Goal: Transaction & Acquisition: Obtain resource

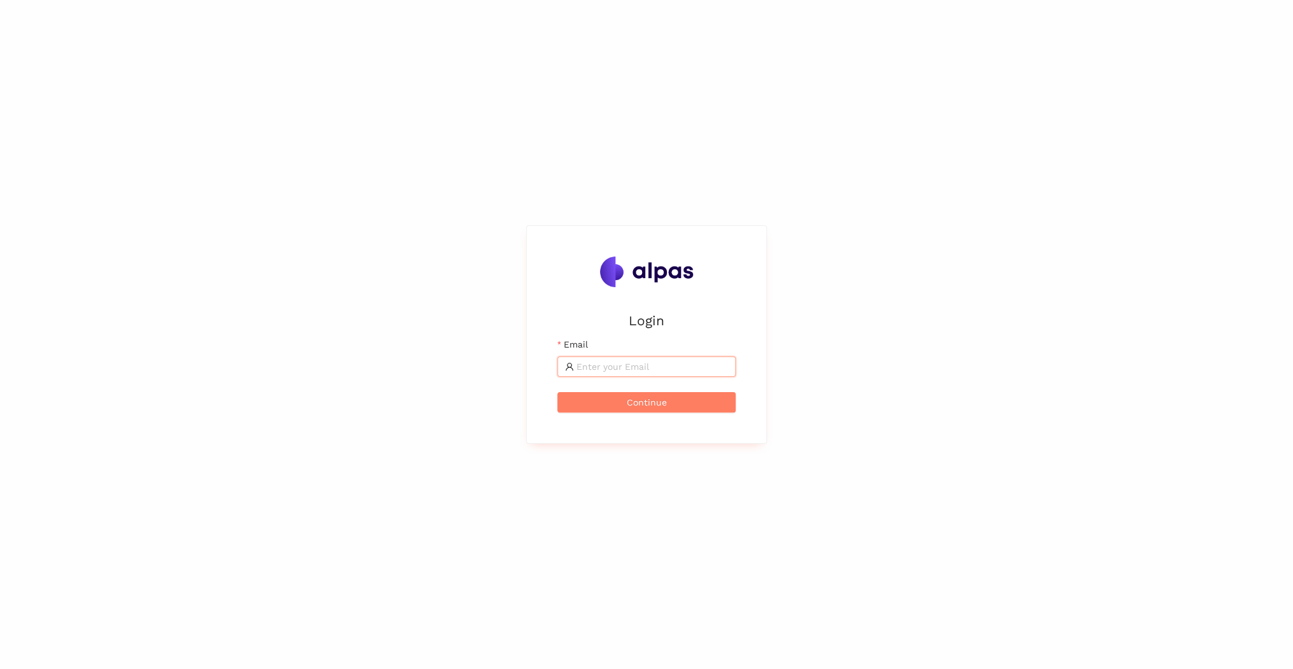
click at [606, 321] on input "Email" at bounding box center [652, 367] width 152 height 14
type input "[PERSON_NAME][EMAIL_ADDRESS][PERSON_NAME][DOMAIN_NAME]"
click at [633, 321] on span "Continue" at bounding box center [647, 402] width 40 height 14
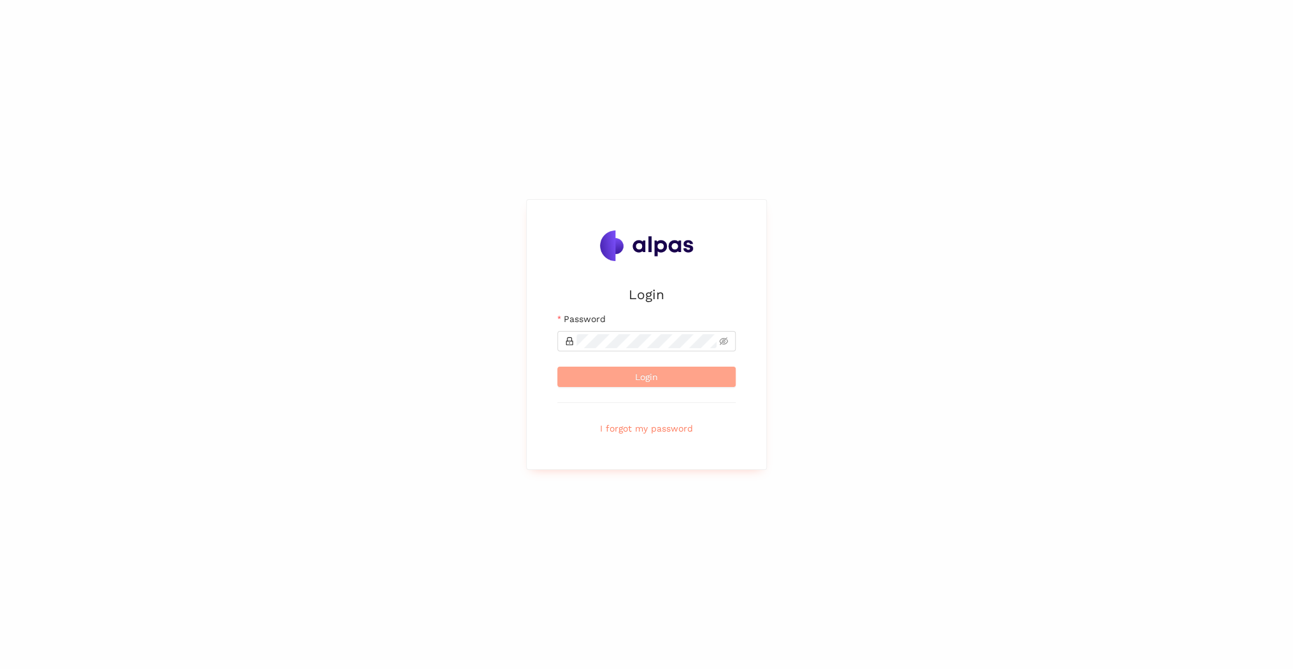
click at [635, 321] on span "Login" at bounding box center [646, 377] width 23 height 14
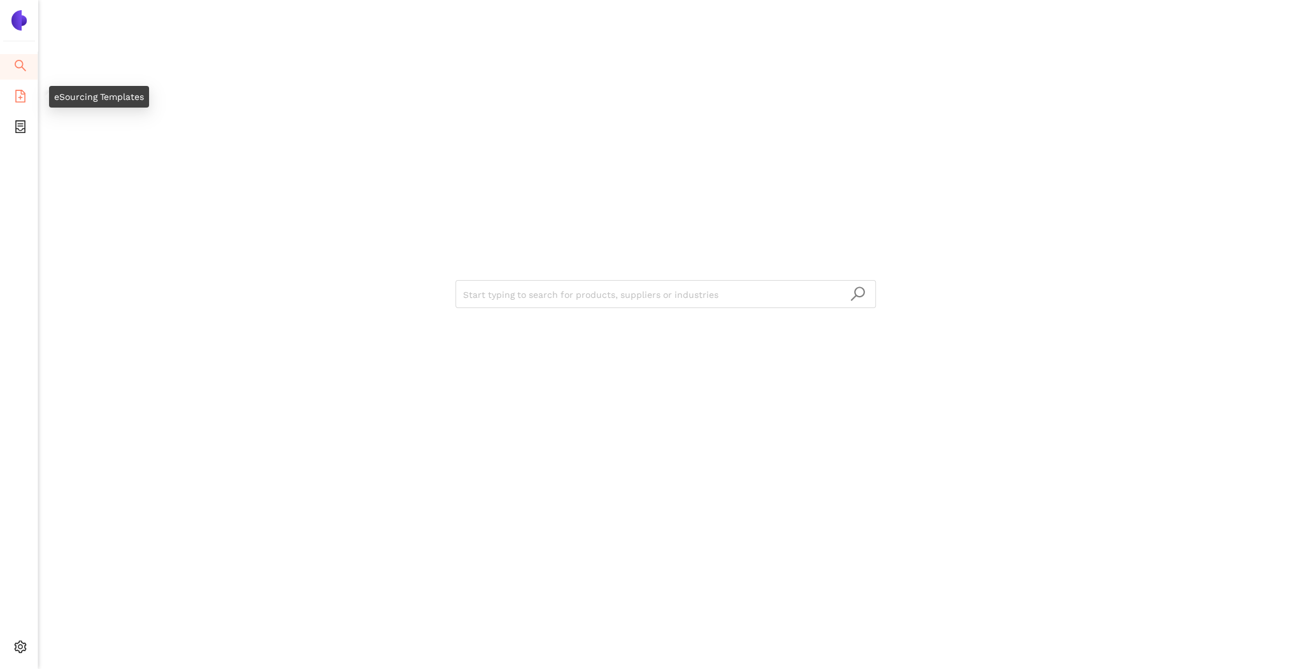
click at [18, 101] on icon "file-add" at bounding box center [20, 96] width 10 height 13
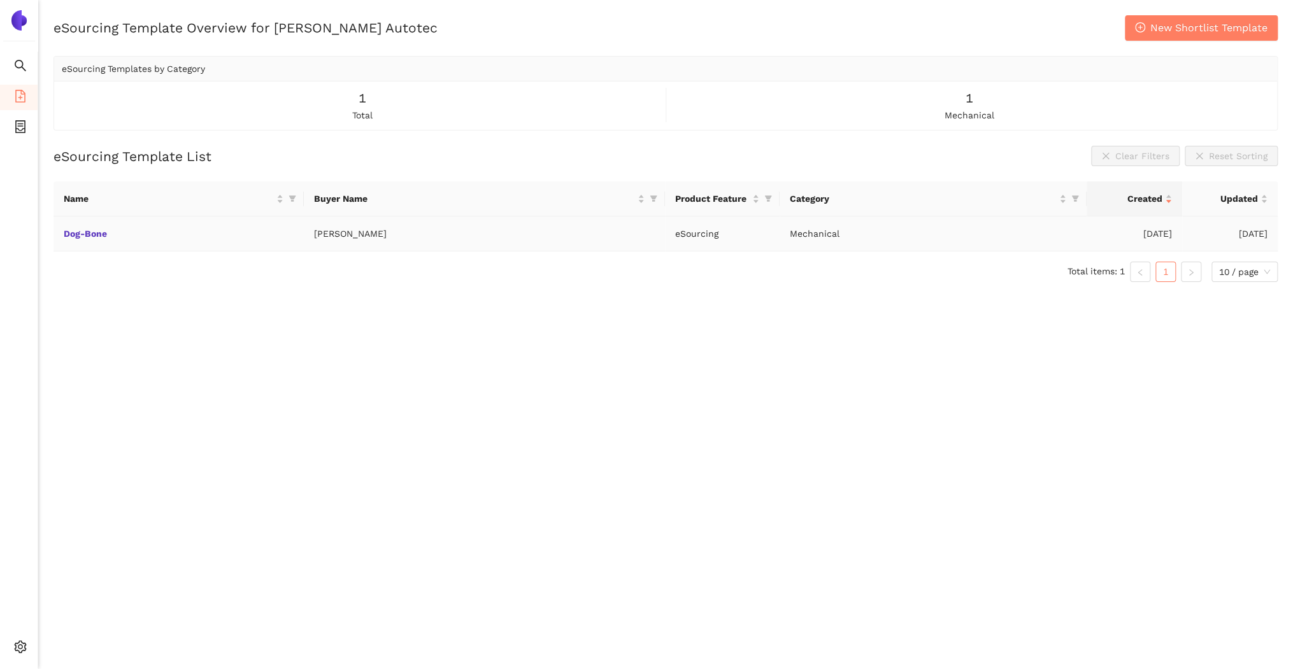
click at [107, 239] on td "Dog-Bone" at bounding box center [178, 233] width 250 height 35
click at [90, 225] on td "Dog-Bone" at bounding box center [178, 233] width 250 height 35
click at [0, 0] on link "Dog-Bone" at bounding box center [0, 0] width 0 height 0
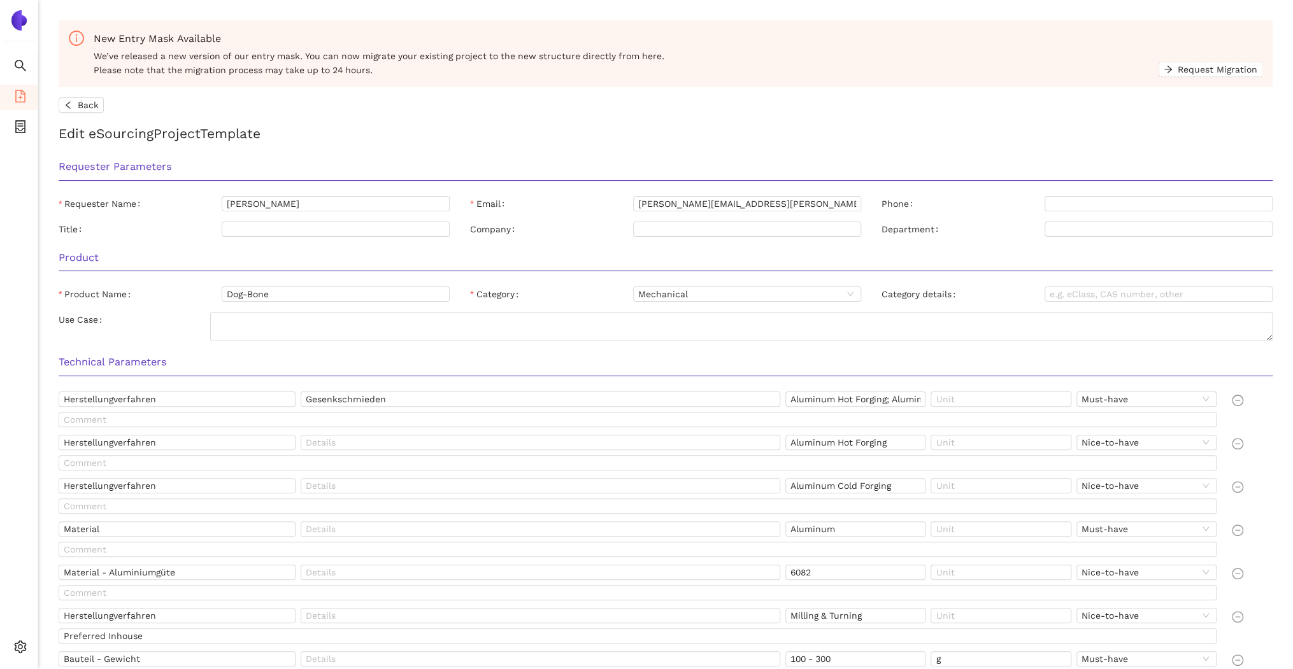
click at [89, 232] on div "Title" at bounding box center [140, 229] width 163 height 15
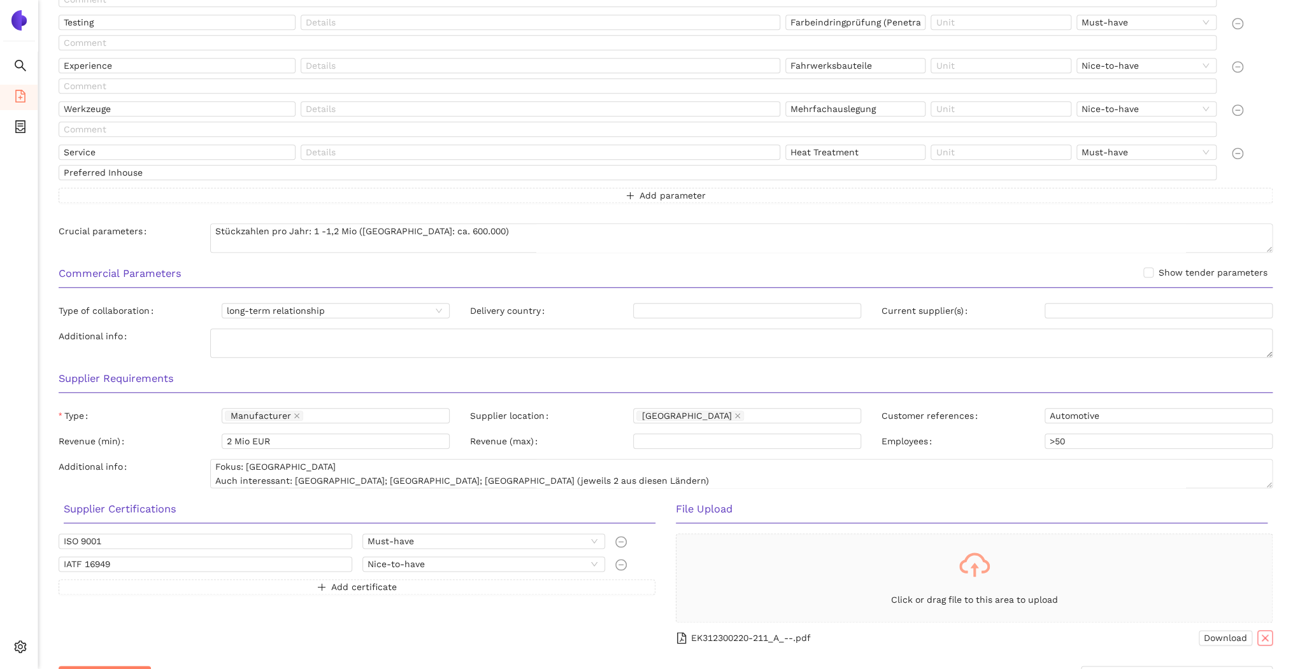
scroll to position [711, 0]
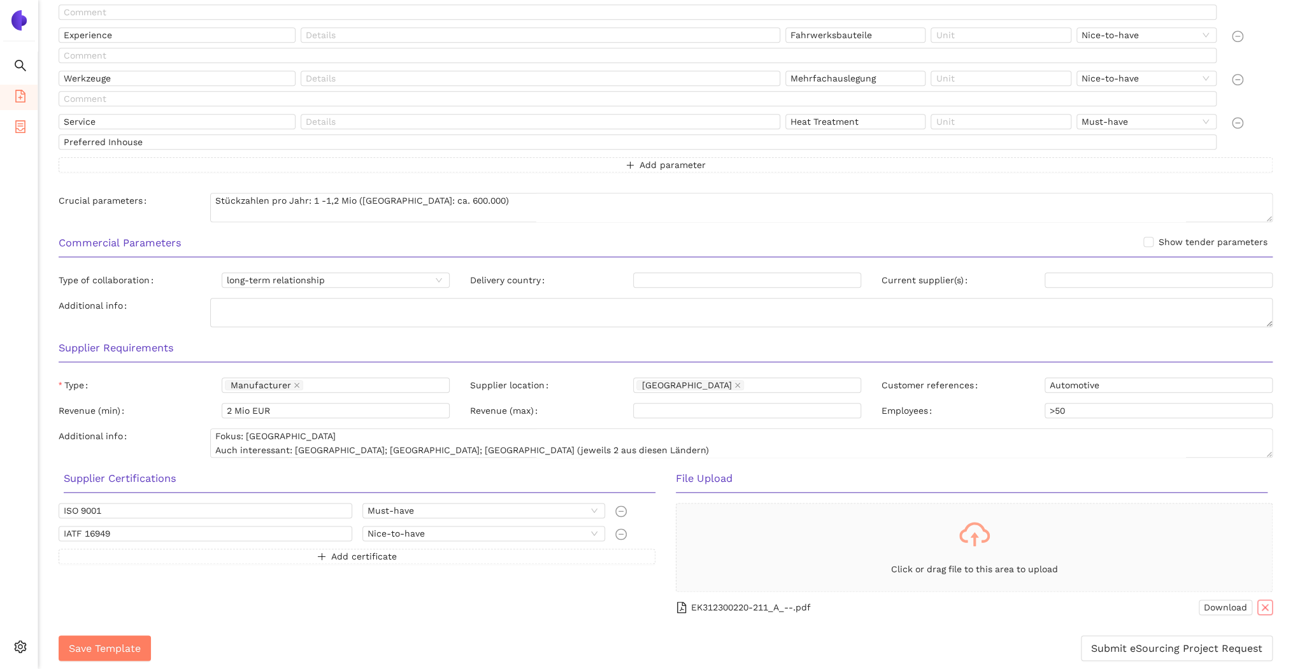
click at [16, 124] on icon "container" at bounding box center [20, 126] width 13 height 13
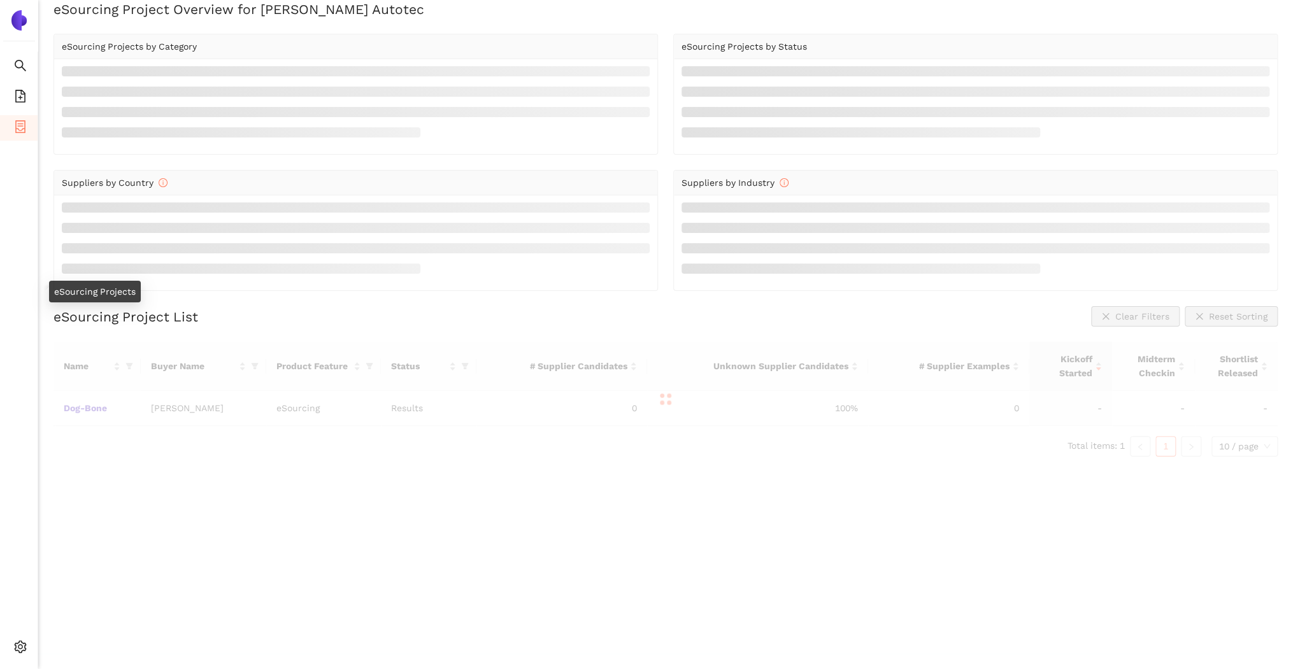
scroll to position [15, 0]
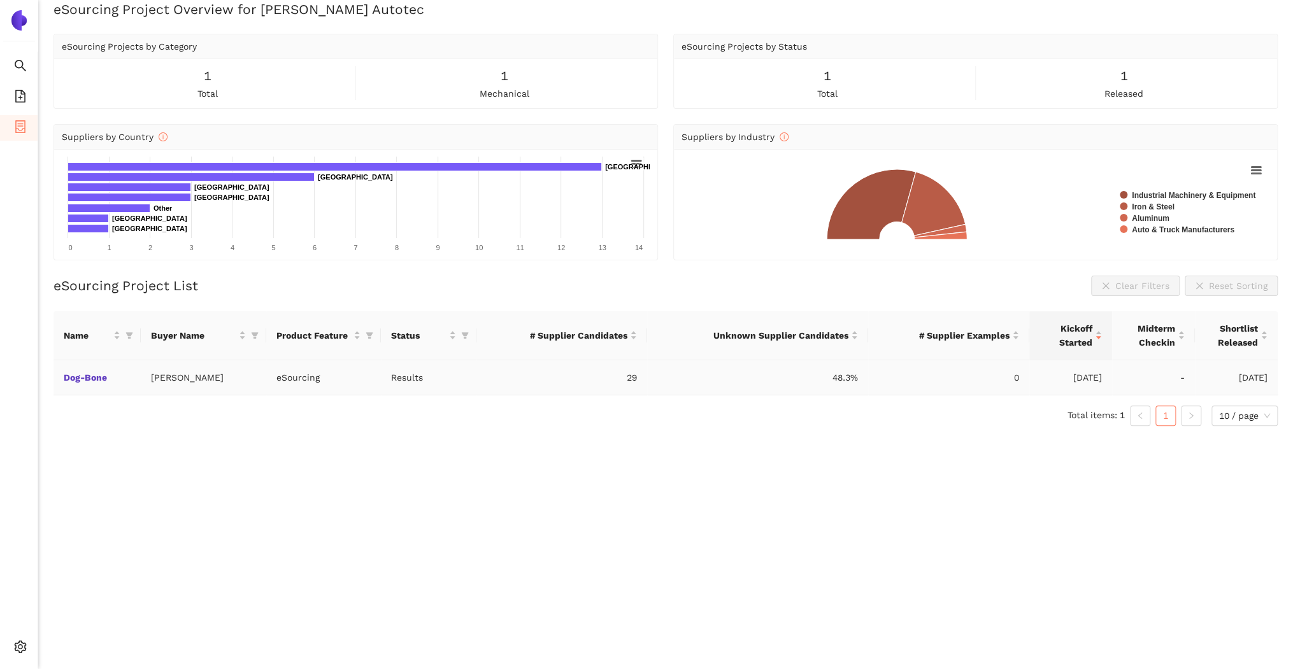
click at [122, 321] on td "Dog-Bone" at bounding box center [96, 377] width 87 height 35
click at [0, 0] on link "Dog-Bone" at bounding box center [0, 0] width 0 height 0
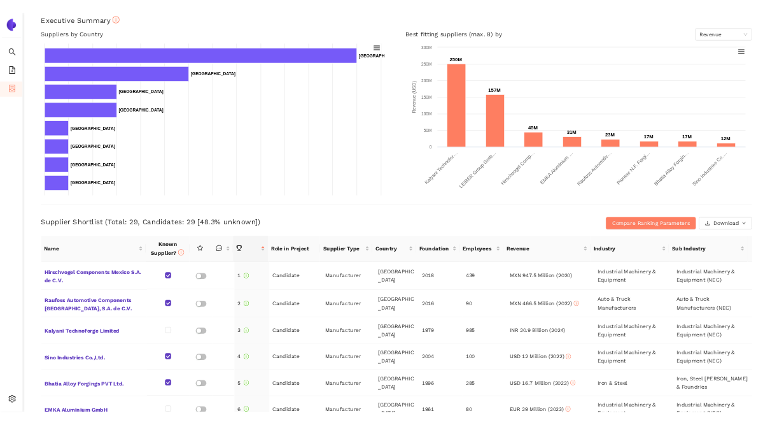
scroll to position [204, 0]
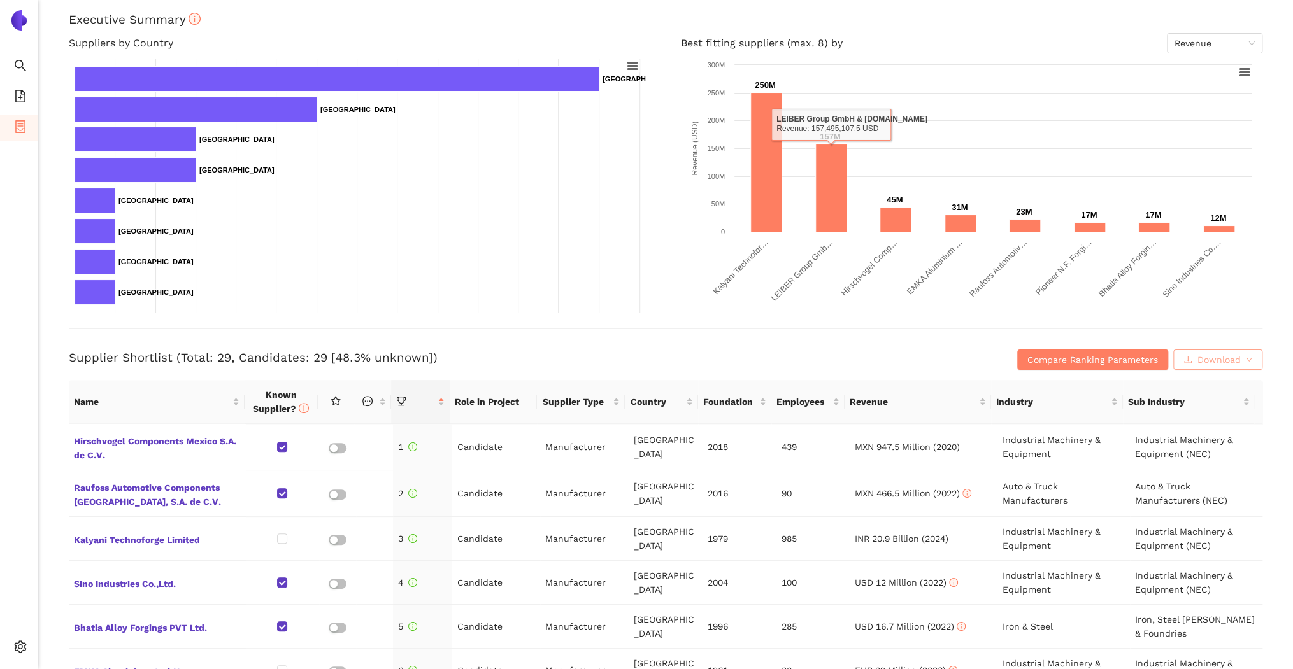
click at [635, 321] on span "Download" at bounding box center [1218, 360] width 43 height 14
click at [635, 321] on span "XLSX" at bounding box center [1206, 414] width 21 height 14
